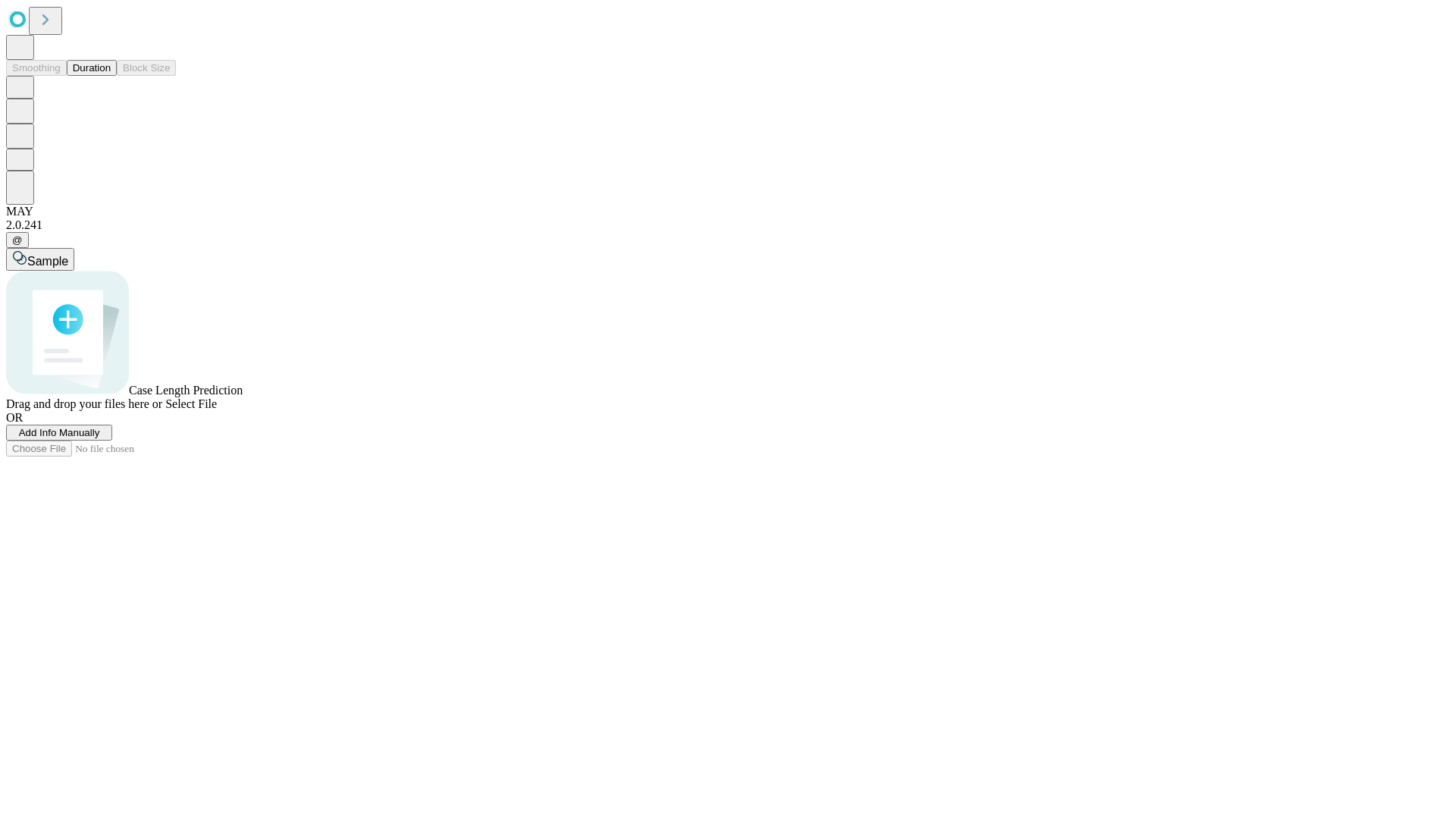
click at [111, 76] on button "Duration" at bounding box center [91, 67] width 50 height 16
click at [217, 411] on span "Select File" at bounding box center [191, 404] width 52 height 13
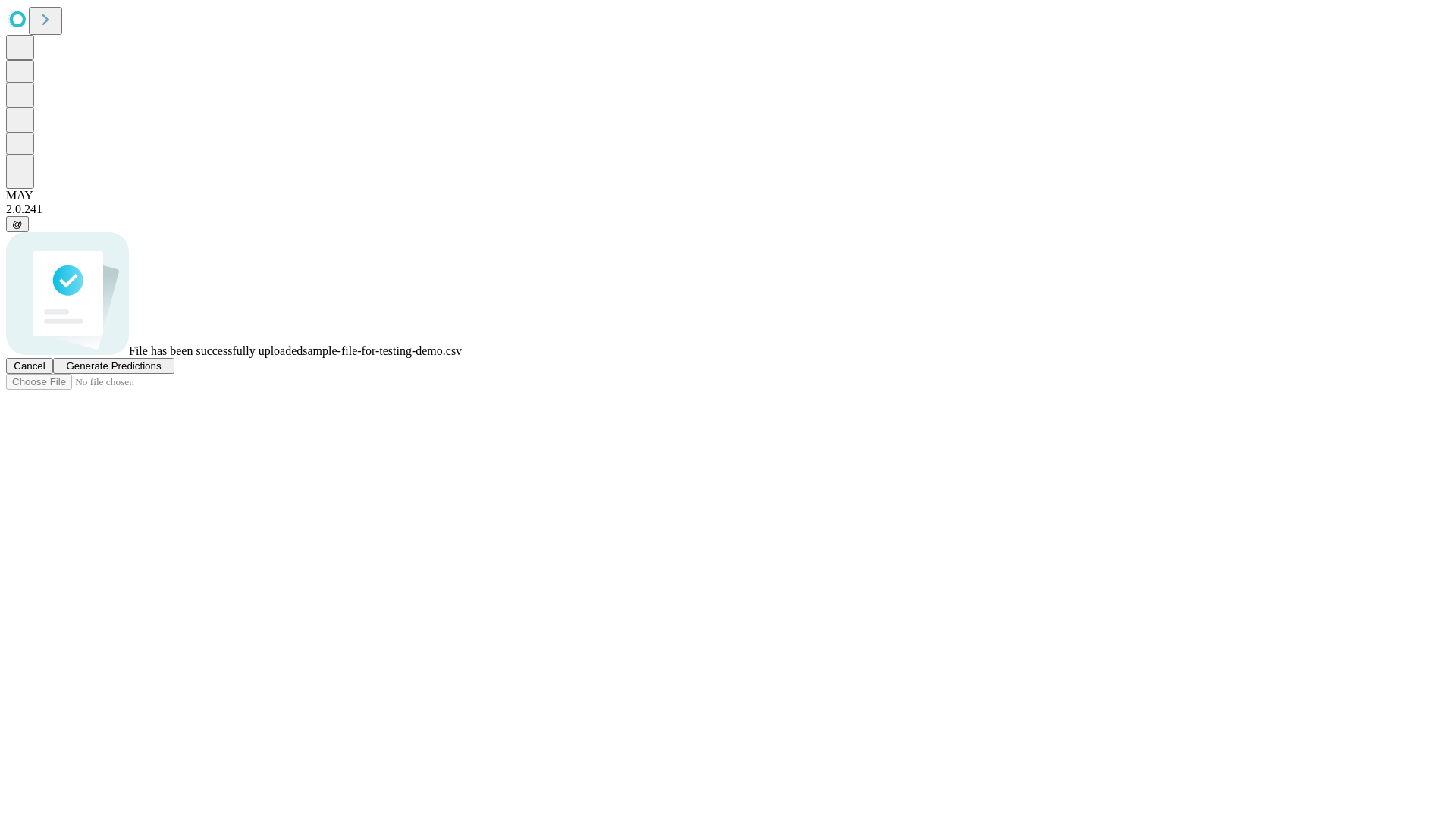
click at [160, 372] on span "Generate Predictions" at bounding box center [113, 366] width 95 height 12
